Goal: Transaction & Acquisition: Purchase product/service

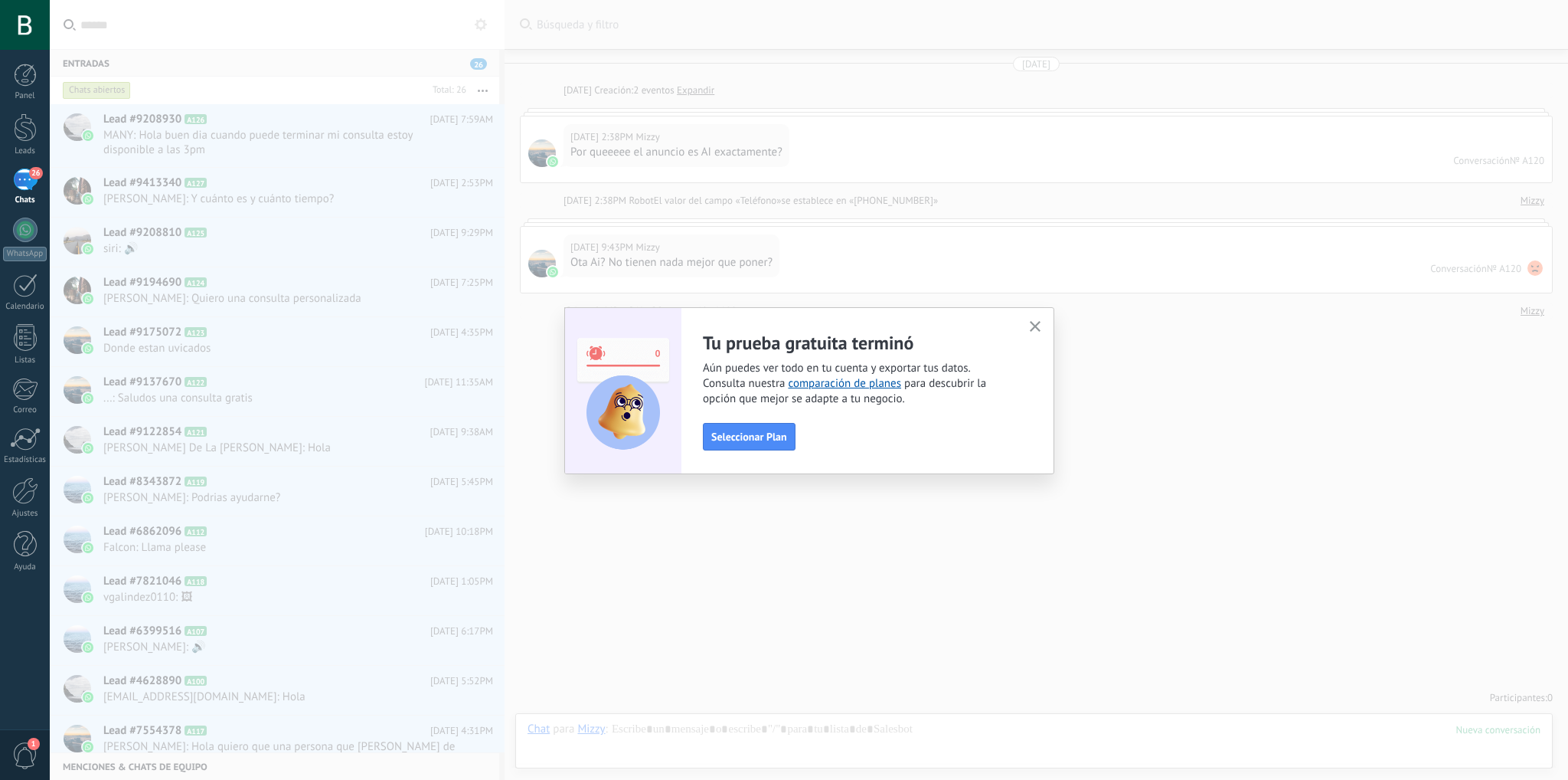
click at [742, 445] on button "Seleccionar Plan" at bounding box center [749, 436] width 93 height 28
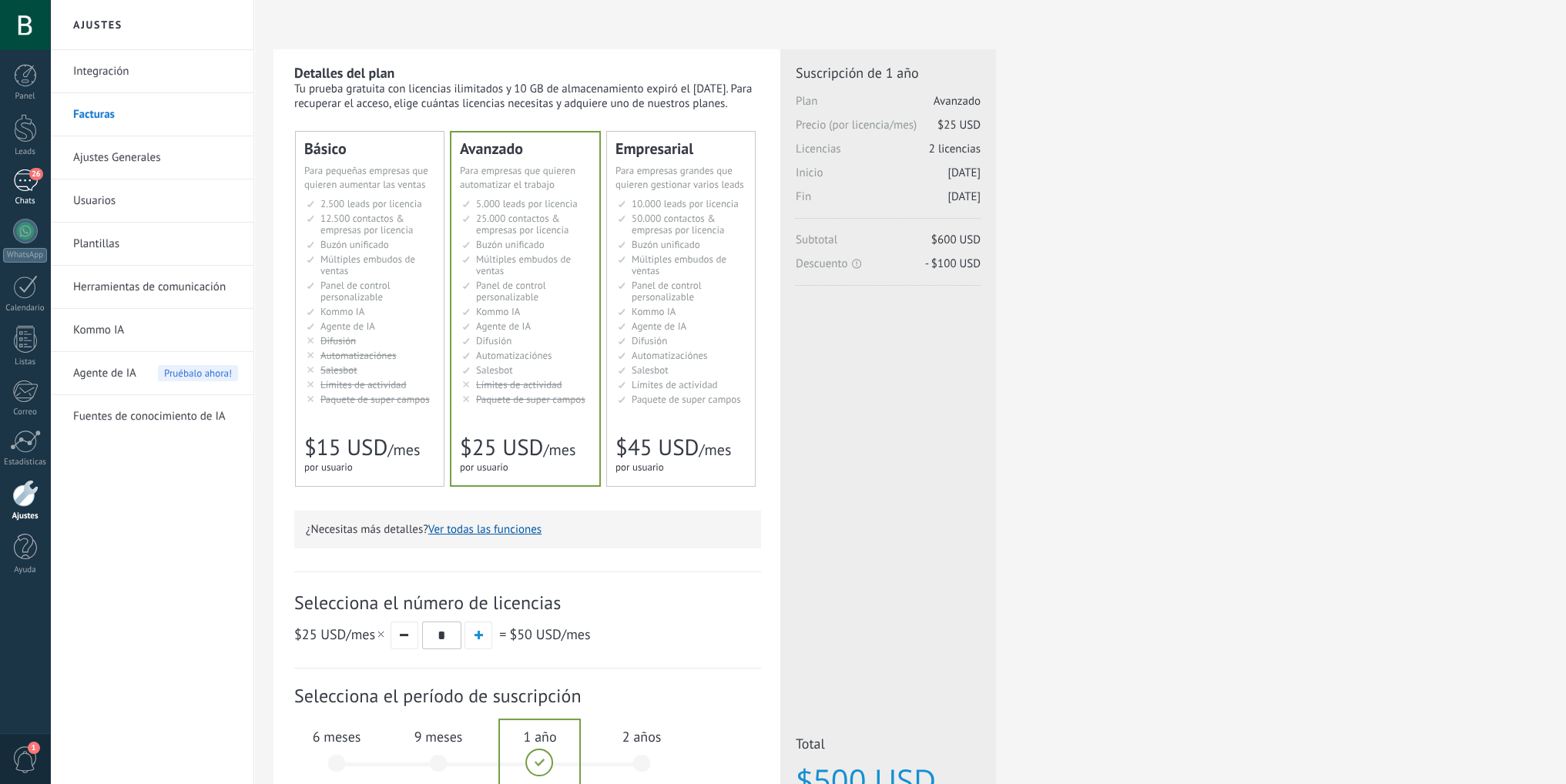
click at [25, 192] on link "26 Chats" at bounding box center [25, 188] width 50 height 37
